Goal: Find specific page/section: Find specific page/section

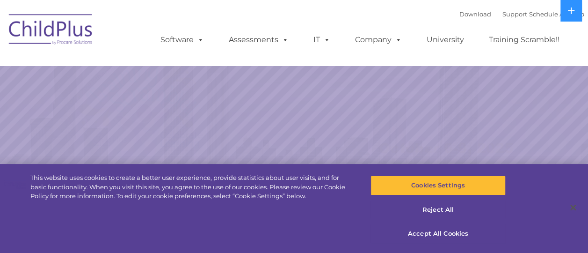
select select "MEDIUM"
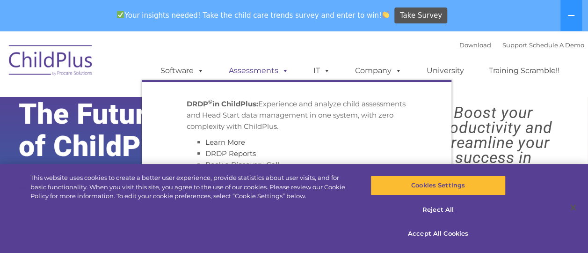
click at [252, 67] on link "Assessments" at bounding box center [258, 70] width 79 height 19
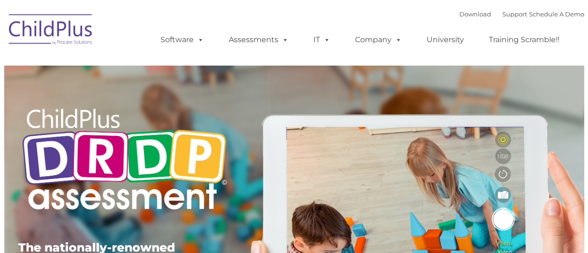
type input ""
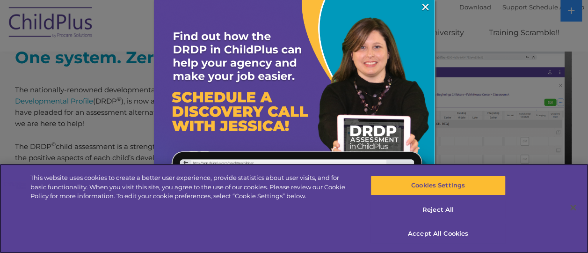
scroll to position [662, 0]
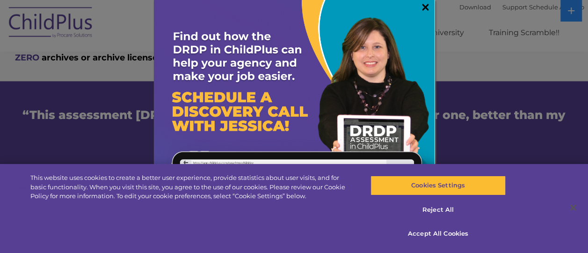
click at [420, 4] on link "×" at bounding box center [425, 6] width 11 height 9
